Goal: Task Accomplishment & Management: Manage account settings

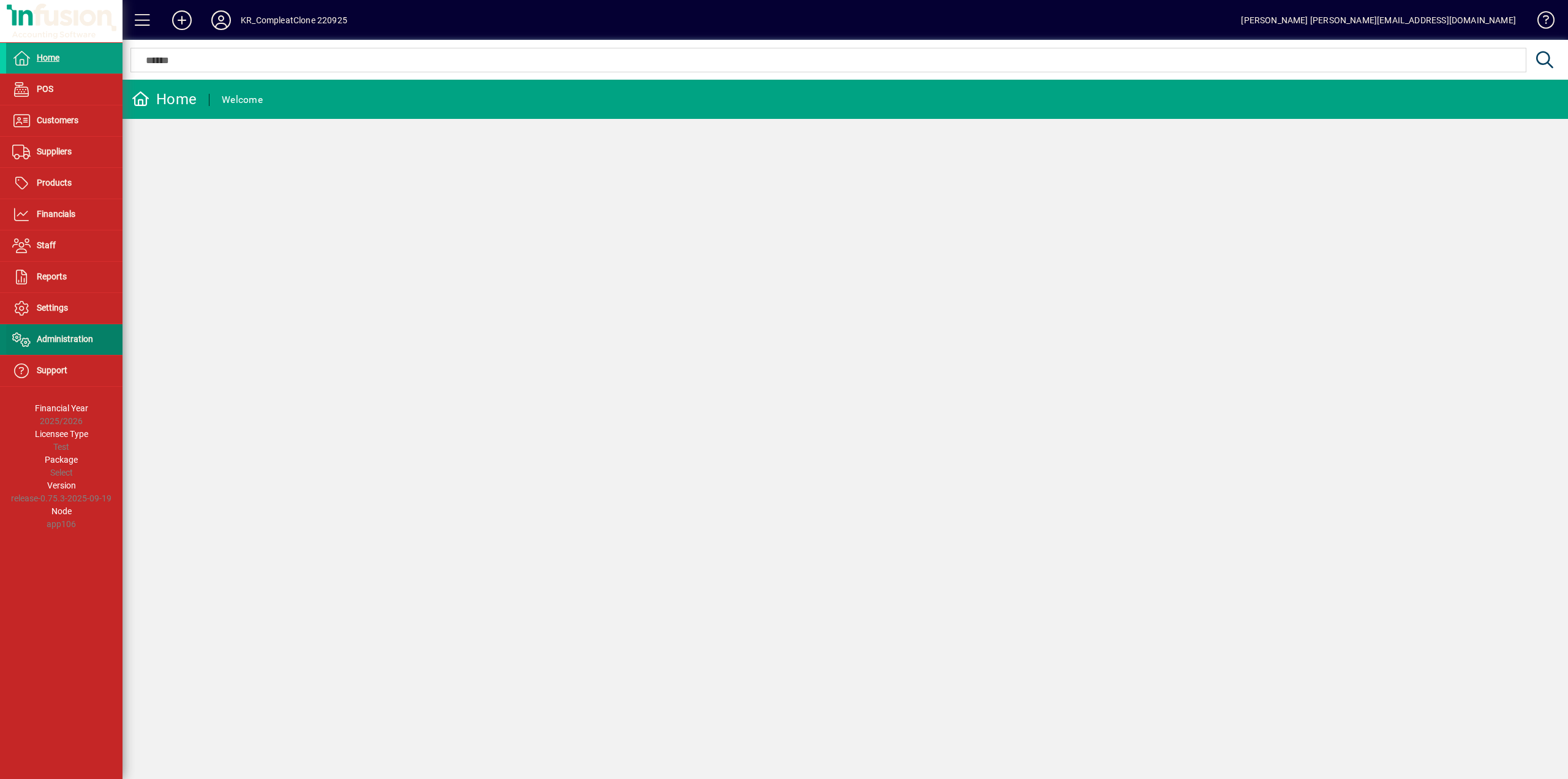
click at [68, 343] on span "Administration" at bounding box center [65, 339] width 56 height 10
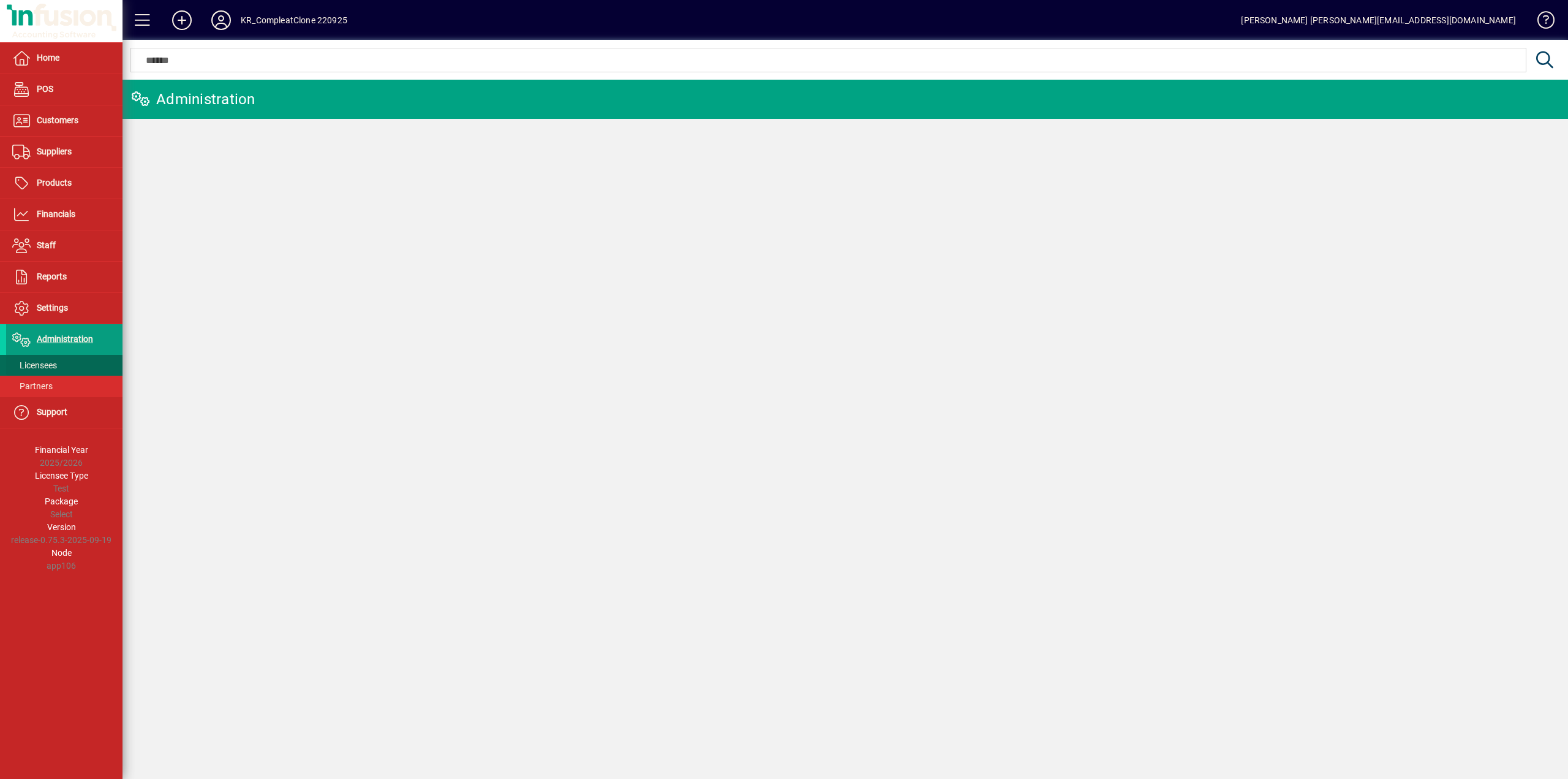
click at [44, 364] on span "Licensees" at bounding box center [35, 365] width 45 height 10
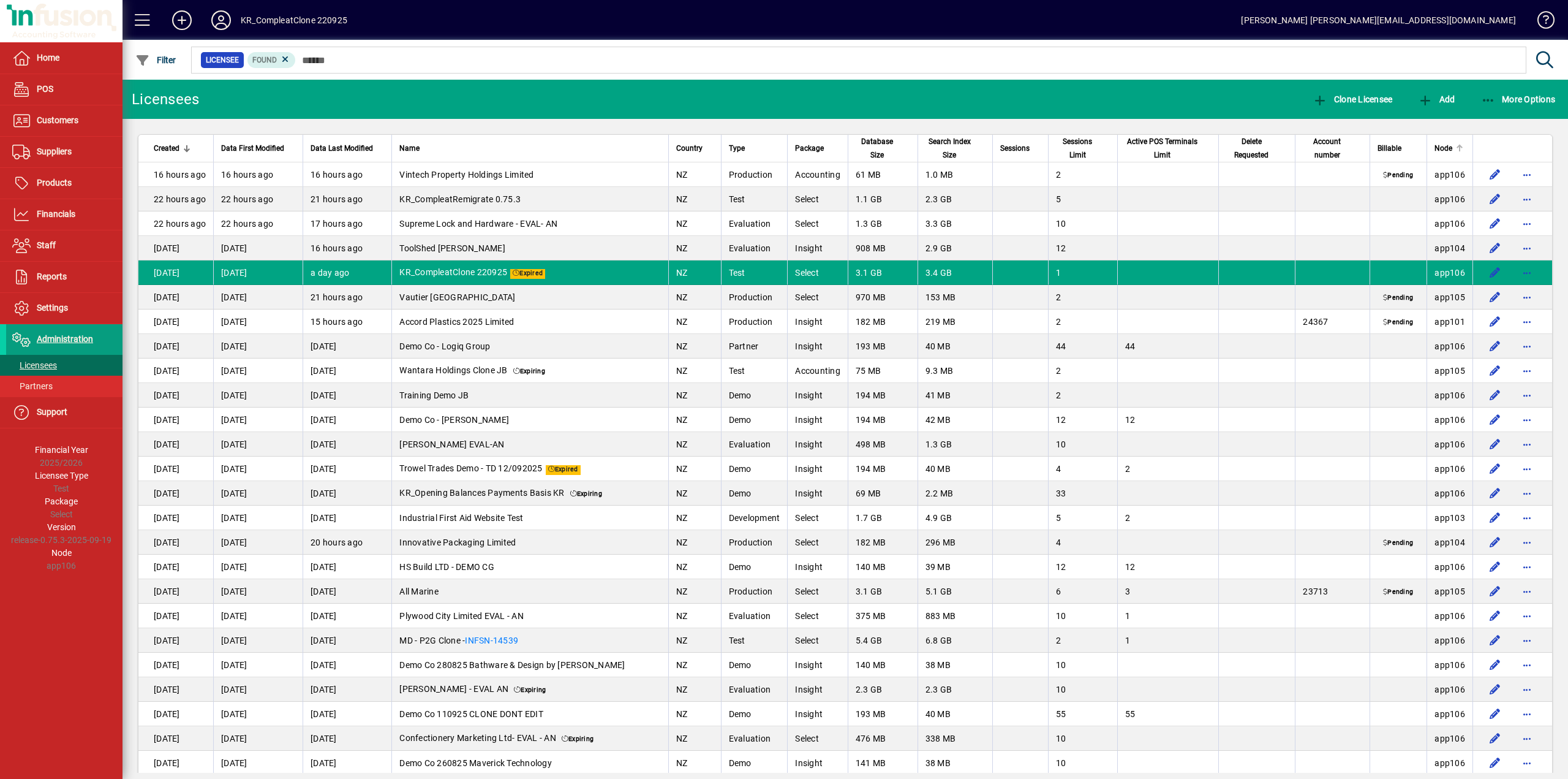
click at [1441, 144] on span "Node" at bounding box center [1443, 149] width 17 height 14
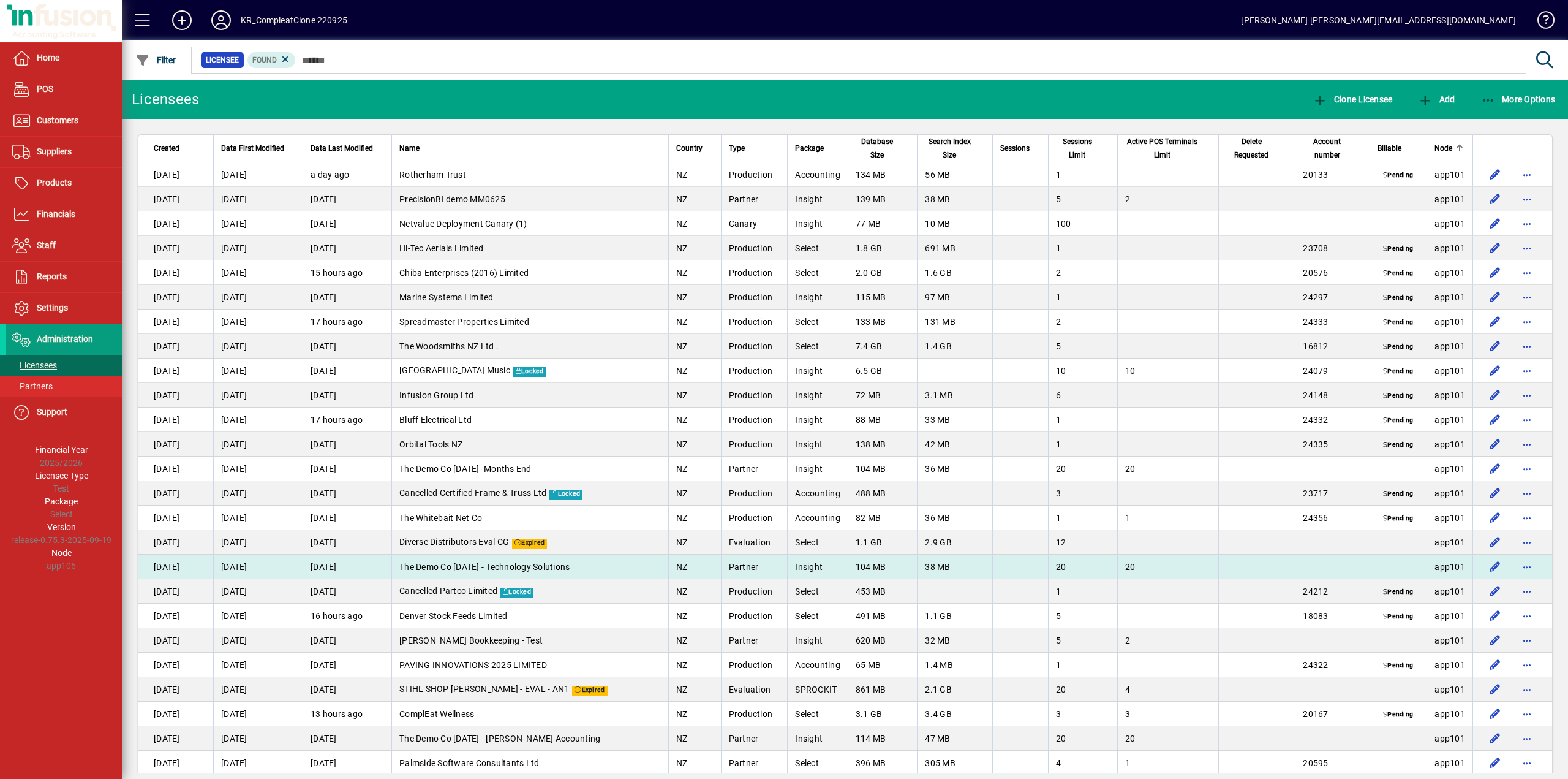
click at [481, 558] on td "The Demo Co [DATE] - Technology Solutions" at bounding box center [530, 566] width 277 height 24
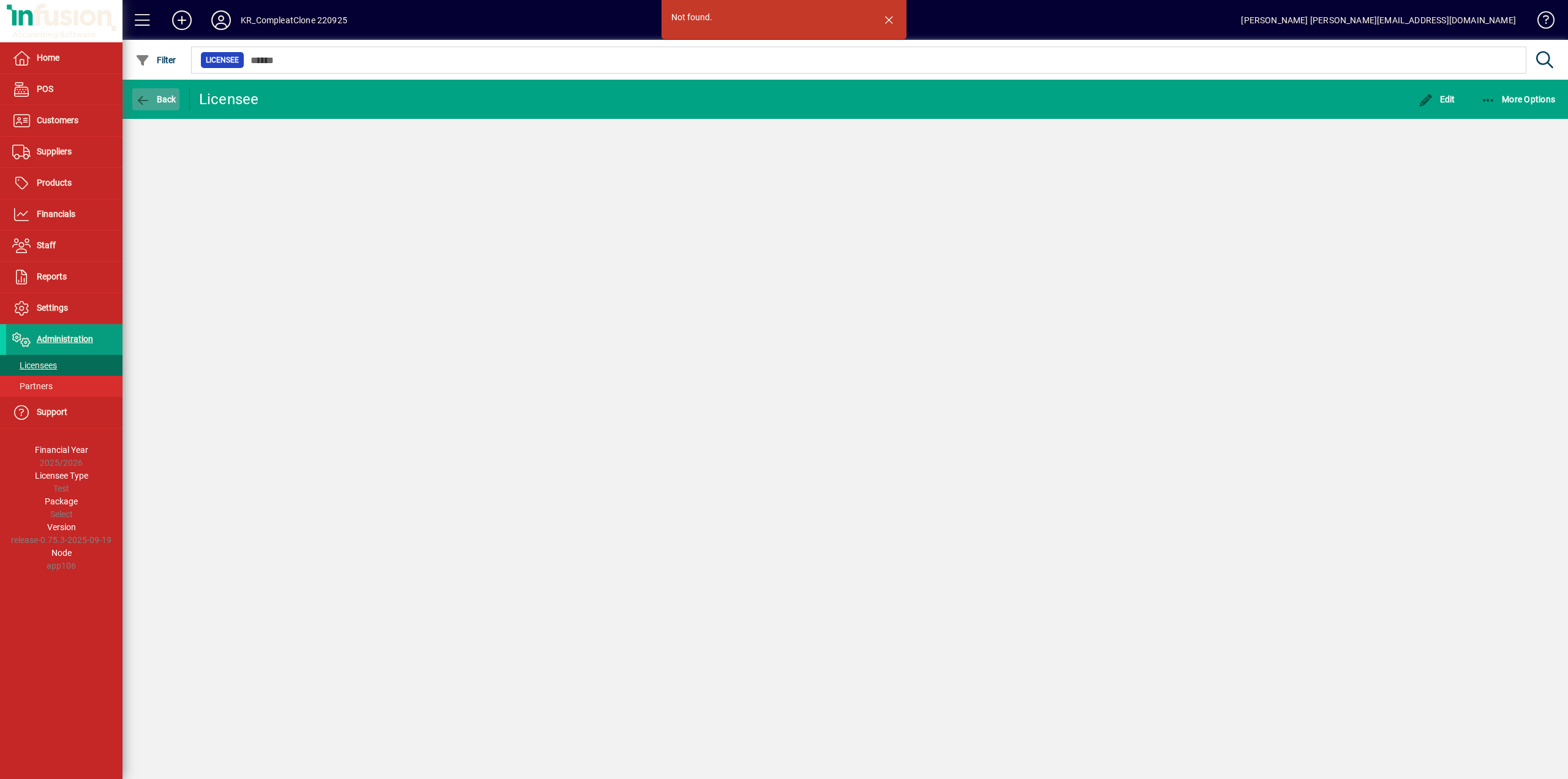
click at [161, 99] on span "Back" at bounding box center [156, 99] width 41 height 10
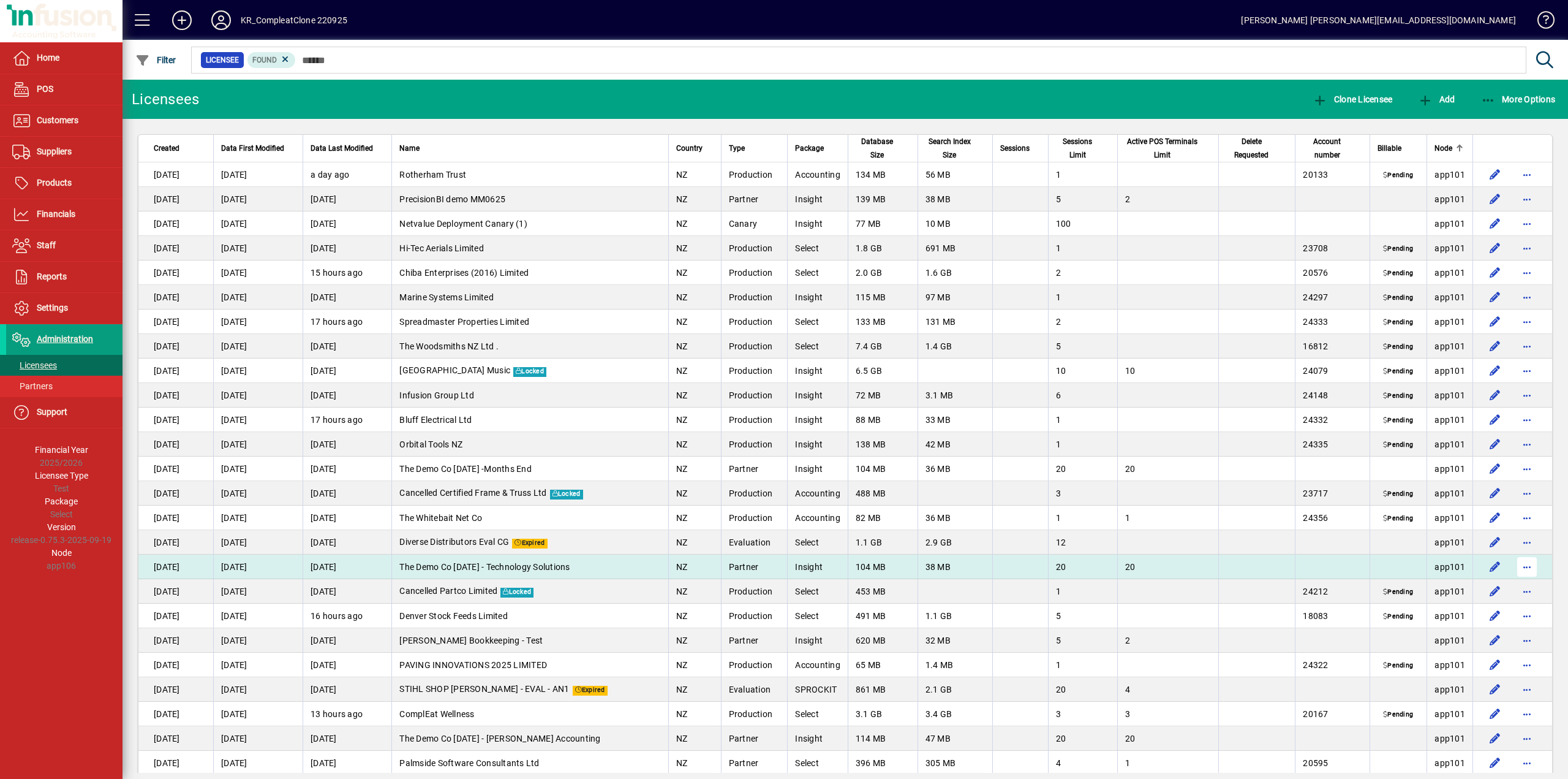
click at [1514, 566] on span "button" at bounding box center [1526, 566] width 29 height 29
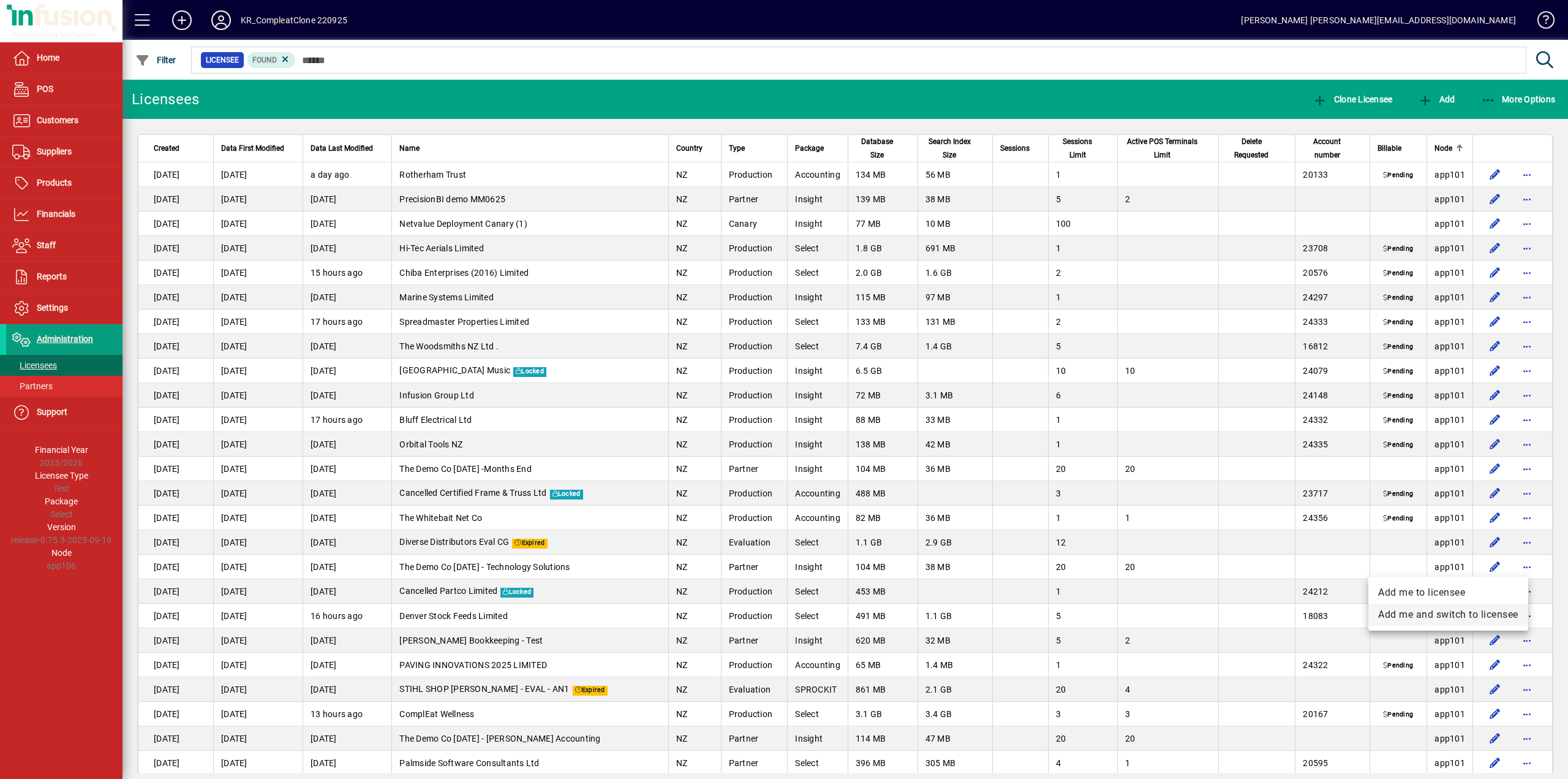
click at [1448, 613] on span "Add me and switch to licensee" at bounding box center [1448, 615] width 140 height 15
